Goal: Task Accomplishment & Management: Manage account settings

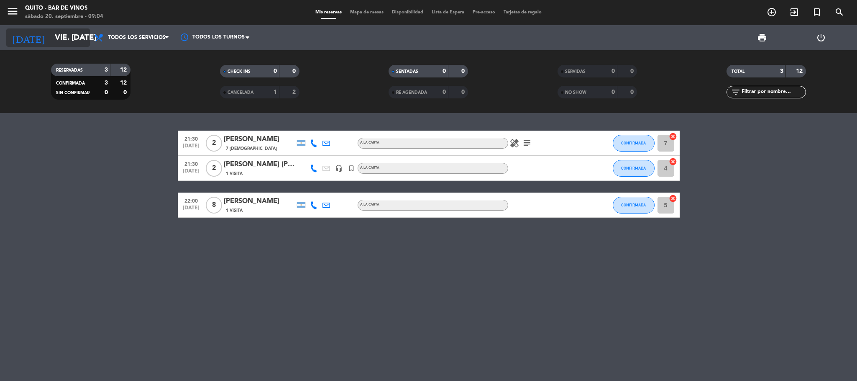
click at [76, 33] on input "vie. [DATE]" at bounding box center [101, 38] width 101 height 18
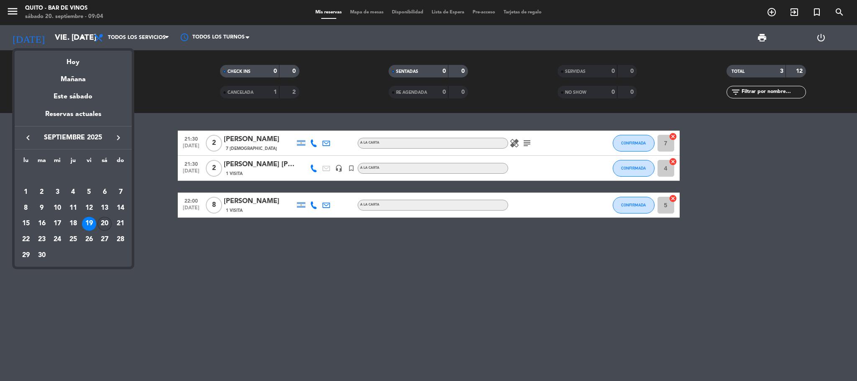
click at [108, 222] on div "20" at bounding box center [104, 224] width 14 height 14
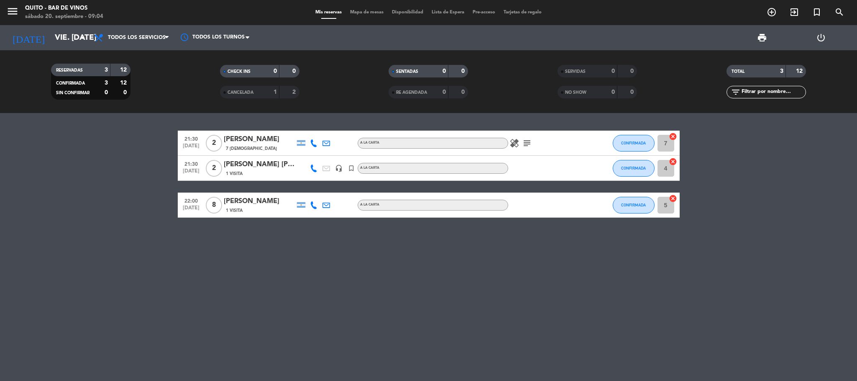
type input "sáb. [DATE]"
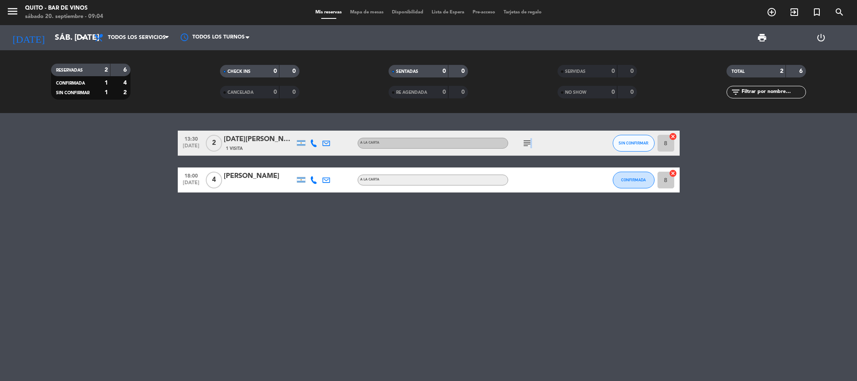
click at [531, 141] on icon "subject" at bounding box center [527, 143] width 10 height 10
click at [636, 142] on span "SIN CONFIRMAR" at bounding box center [634, 143] width 30 height 5
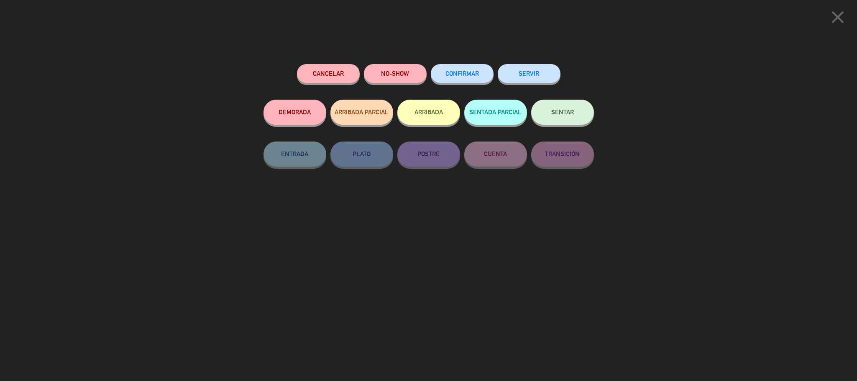
click at [463, 69] on button "CONFIRMAR" at bounding box center [462, 73] width 63 height 19
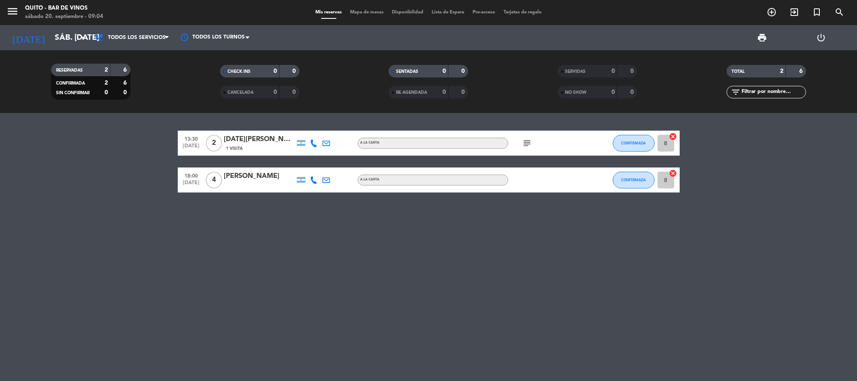
click at [674, 134] on icon "cancel" at bounding box center [673, 136] width 8 height 8
click at [666, 140] on icon "border_all" at bounding box center [667, 143] width 10 height 10
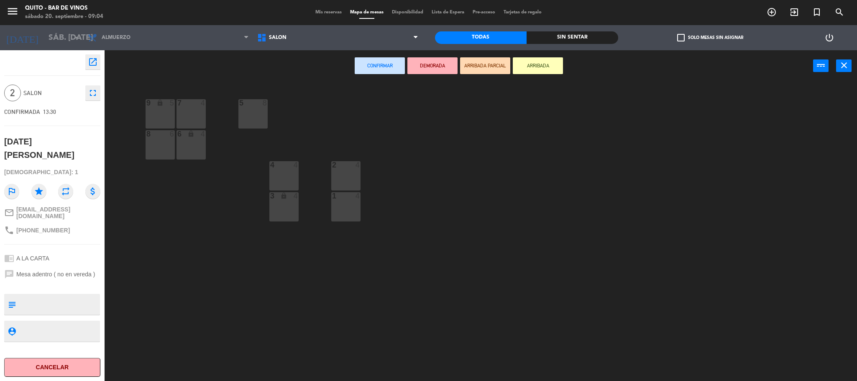
click at [188, 99] on div at bounding box center [191, 103] width 14 height 8
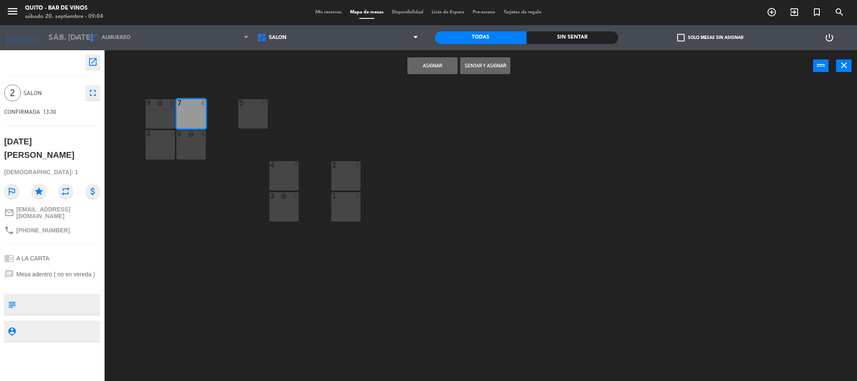
click at [443, 63] on button "Asignar" at bounding box center [432, 65] width 50 height 17
